Goal: Task Accomplishment & Management: Use online tool/utility

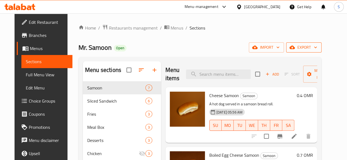
click at [317, 49] on span "export" at bounding box center [303, 47] width 27 height 7
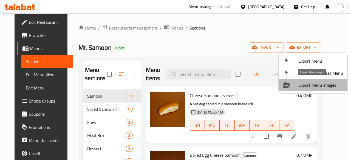
click at [300, 89] on li "Export Menu images" at bounding box center [313, 85] width 69 height 12
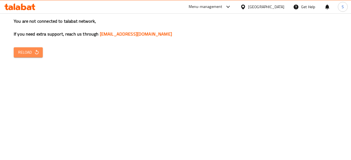
click at [26, 56] on button "Reload" at bounding box center [28, 52] width 29 height 10
click at [36, 55] on span "Reload" at bounding box center [28, 52] width 20 height 7
click at [38, 55] on icon "button" at bounding box center [36, 52] width 5 height 5
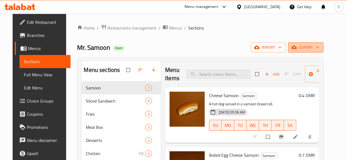
click at [312, 47] on span "export" at bounding box center [305, 47] width 27 height 7
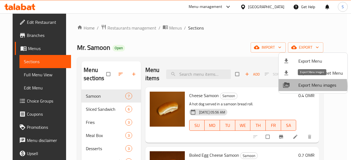
click at [311, 86] on span "Export Menu images" at bounding box center [320, 85] width 45 height 7
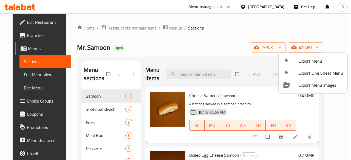
click at [236, 51] on div at bounding box center [175, 80] width 351 height 160
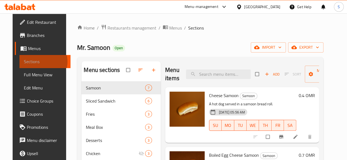
click at [30, 62] on span "Sections" at bounding box center [45, 61] width 42 height 7
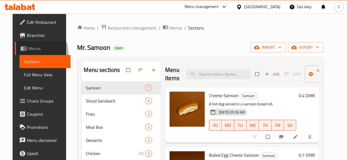
click at [19, 53] on link "Menus" at bounding box center [43, 48] width 56 height 13
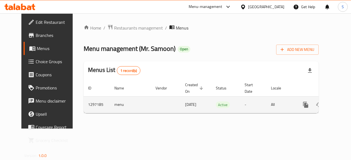
click at [342, 102] on icon "enhanced table" at bounding box center [345, 105] width 7 height 7
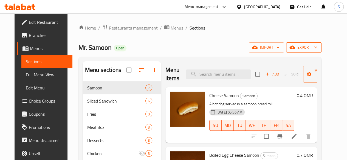
click at [317, 46] on span "export" at bounding box center [303, 47] width 27 height 7
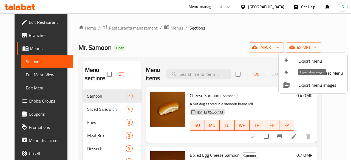
click at [305, 82] on span "Export Menu images" at bounding box center [320, 85] width 45 height 7
click at [244, 56] on div at bounding box center [175, 80] width 351 height 160
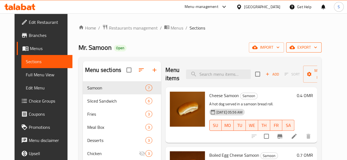
click at [317, 49] on span "export" at bounding box center [303, 47] width 27 height 7
